Goal: Find contact information: Find contact information

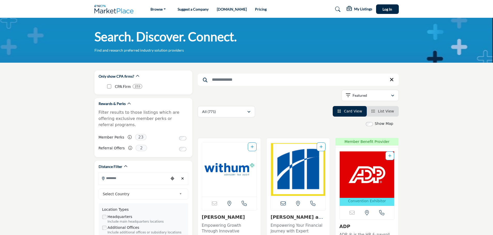
click at [230, 81] on input "Search Keyword" at bounding box center [298, 80] width 201 height 12
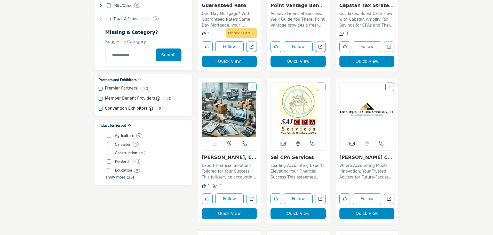
scroll to position [697, 0]
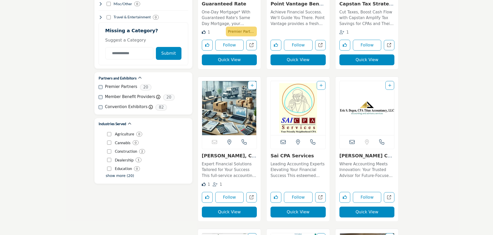
type input "****"
click at [288, 156] on link "Sai CPA Services" at bounding box center [292, 155] width 43 height 5
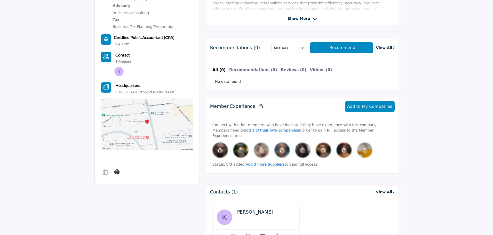
scroll to position [155, 0]
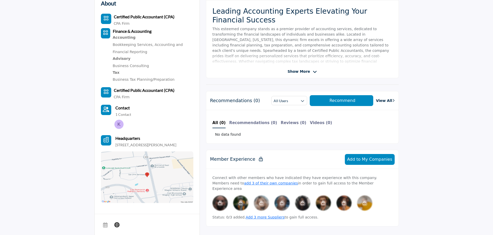
click at [304, 72] on span "Show More" at bounding box center [299, 71] width 22 height 5
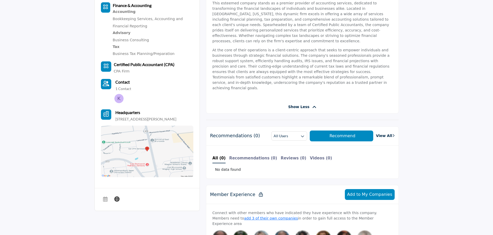
scroll to position [284, 0]
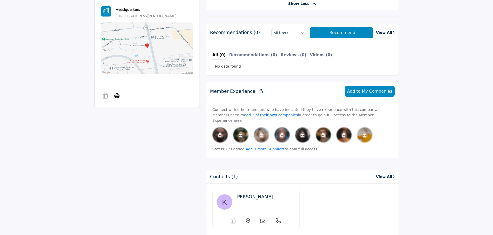
click at [241, 195] on span "[PERSON_NAME]" at bounding box center [254, 197] width 37 height 5
click at [383, 174] on link "View All" at bounding box center [385, 176] width 19 height 5
